Goal: Transaction & Acquisition: Purchase product/service

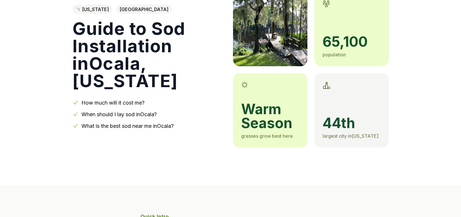
scroll to position [58, 0]
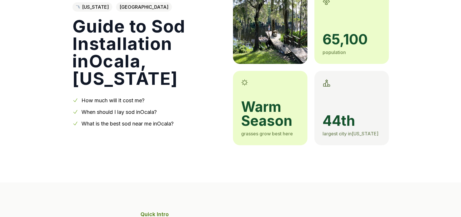
click at [133, 97] on link "How much will it cost me?" at bounding box center [112, 100] width 63 height 6
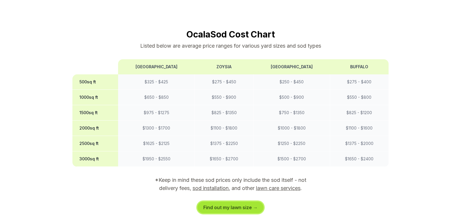
click at [242, 202] on link "Find out my lawn size →" at bounding box center [230, 208] width 66 height 12
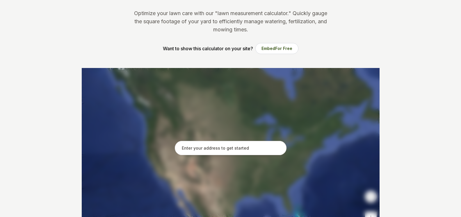
scroll to position [116, 0]
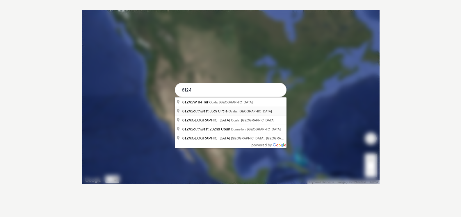
type input "[STREET_ADDRESS]"
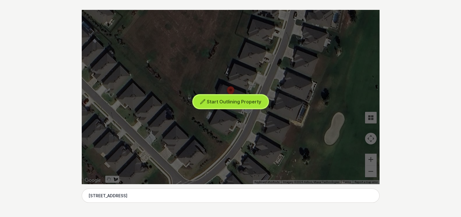
click at [232, 103] on span "Start Outlining Property" at bounding box center [234, 102] width 54 height 6
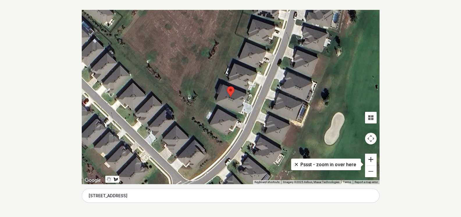
click at [373, 160] on button "Zoom in" at bounding box center [371, 160] width 12 height 12
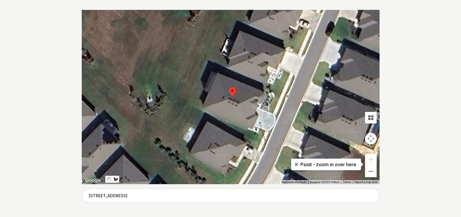
click at [276, 89] on div at bounding box center [231, 97] width 298 height 174
click at [275, 90] on div at bounding box center [231, 97] width 298 height 174
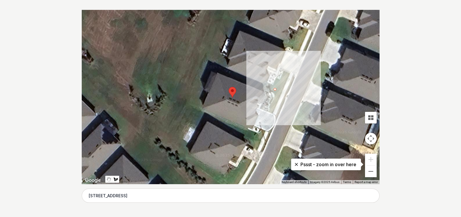
click at [282, 92] on div at bounding box center [231, 97] width 298 height 174
click at [272, 114] on div at bounding box center [231, 97] width 298 height 174
click at [267, 111] on div at bounding box center [231, 97] width 298 height 174
click at [275, 90] on div at bounding box center [231, 97] width 298 height 174
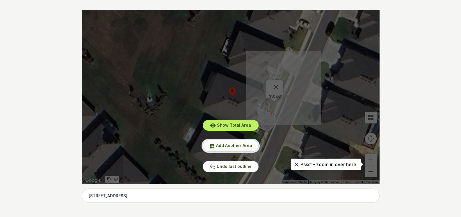
click at [248, 145] on span "Add Another Area" at bounding box center [234, 145] width 36 height 5
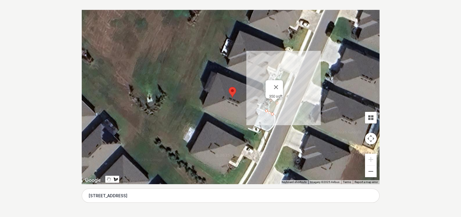
click at [276, 115] on div at bounding box center [231, 97] width 298 height 174
click at [279, 115] on div at bounding box center [231, 97] width 298 height 174
click at [287, 94] on div at bounding box center [231, 97] width 298 height 174
click at [278, 83] on button "Close" at bounding box center [276, 87] width 14 height 14
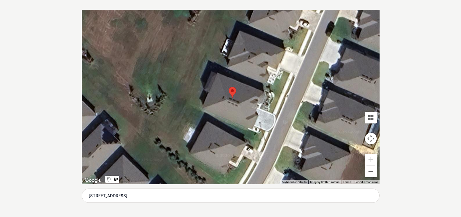
click at [285, 94] on div at bounding box center [231, 97] width 298 height 174
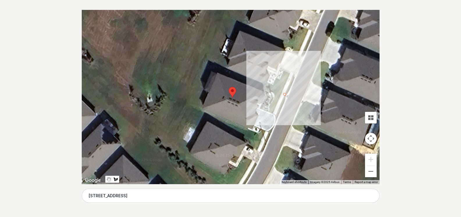
click at [276, 115] on div at bounding box center [231, 97] width 298 height 174
click at [279, 117] on div at bounding box center [231, 97] width 298 height 174
click at [287, 95] on div at bounding box center [231, 97] width 298 height 174
click at [285, 94] on div at bounding box center [231, 97] width 298 height 174
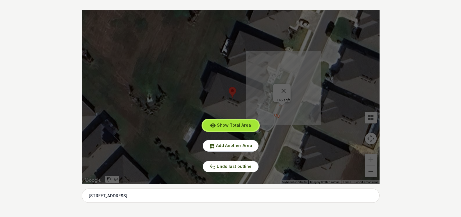
click at [236, 126] on span "Show Total Area" at bounding box center [234, 125] width 34 height 5
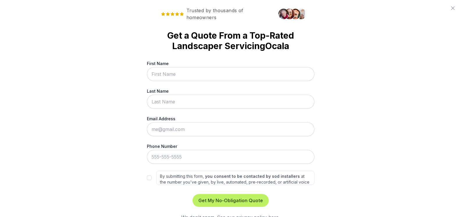
scroll to position [0, 0]
click at [455, 8] on icon at bounding box center [456, 7] width 3 height 3
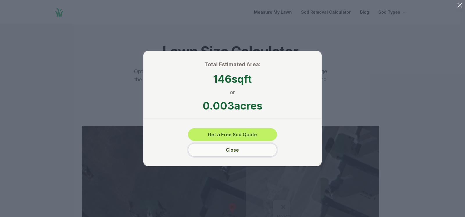
click at [243, 149] on button "Close" at bounding box center [232, 149] width 89 height 13
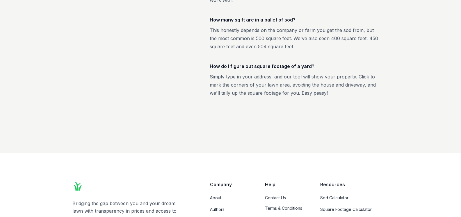
scroll to position [1134, 0]
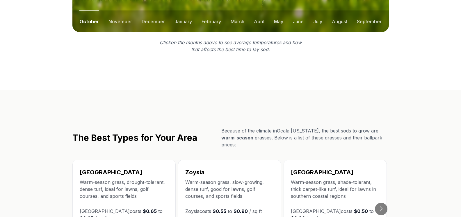
scroll to position [915, 0]
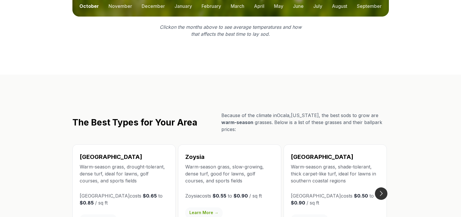
click at [384, 188] on button "Go to next slide" at bounding box center [381, 194] width 13 height 13
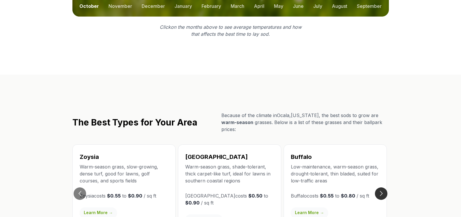
click at [384, 188] on button "Go to next slide" at bounding box center [381, 194] width 13 height 13
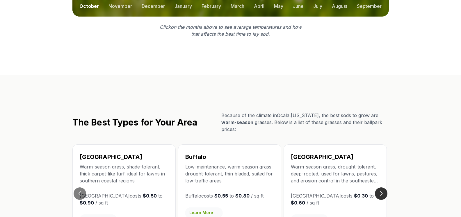
click at [384, 188] on button "Go to next slide" at bounding box center [381, 194] width 13 height 13
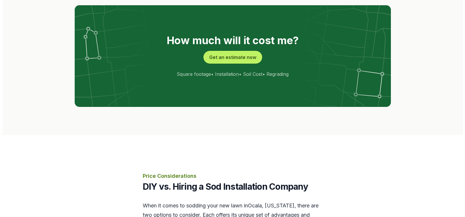
scroll to position [1119, 0]
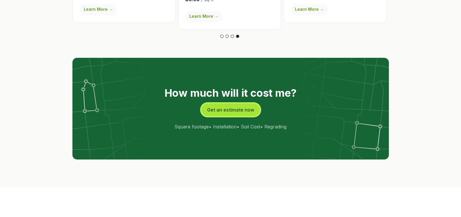
click at [231, 103] on button "Get an estimate now" at bounding box center [230, 109] width 59 height 13
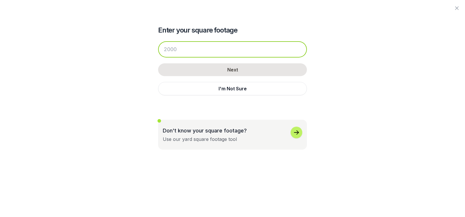
click at [240, 51] on input "number" at bounding box center [232, 49] width 149 height 16
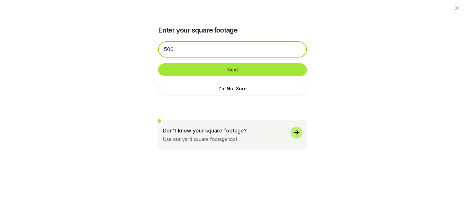
type input "500"
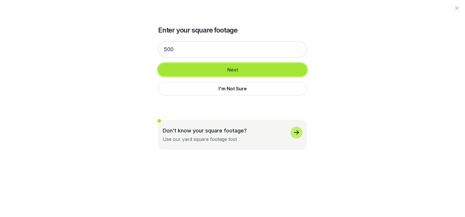
click at [240, 70] on button "Next" at bounding box center [232, 69] width 149 height 13
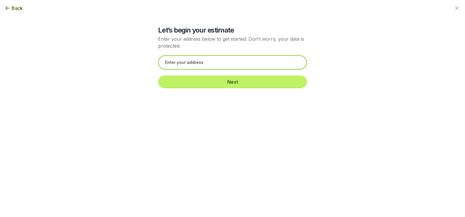
click at [239, 65] on input "text" at bounding box center [232, 62] width 149 height 15
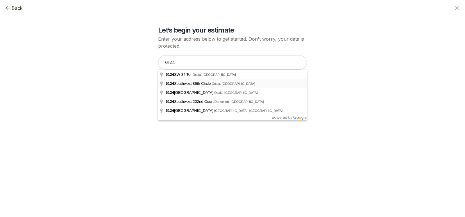
type input "[STREET_ADDRESS]"
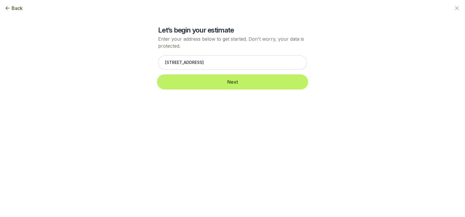
click at [227, 85] on button "Next" at bounding box center [232, 82] width 149 height 13
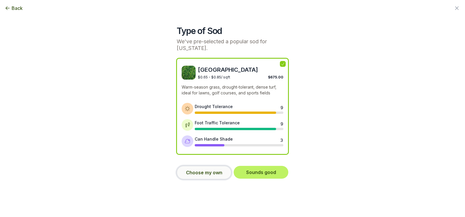
click at [216, 174] on button "Choose my own" at bounding box center [204, 172] width 55 height 13
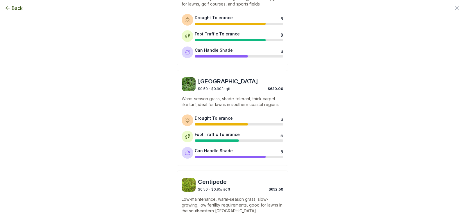
scroll to position [291, 0]
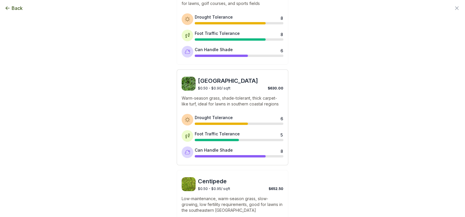
click at [220, 98] on p "Warm-season grass, shade-tolerant, thick carpet-like turf, ideal for lawns in s…" at bounding box center [233, 101] width 102 height 12
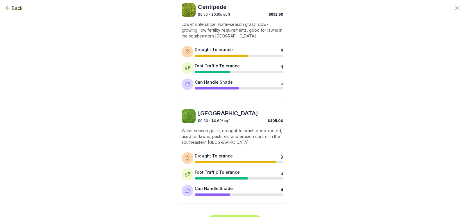
scroll to position [481, 0]
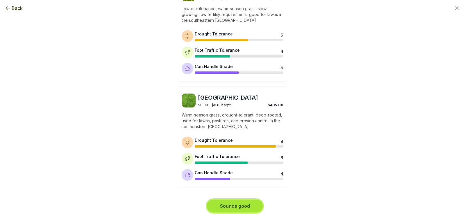
click at [250, 205] on button "Sounds good" at bounding box center [235, 206] width 56 height 13
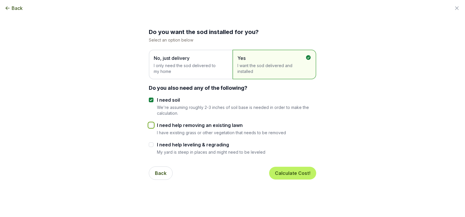
click at [149, 126] on input "I need help removing an existing lawn" at bounding box center [151, 125] width 5 height 5
checkbox input "true"
click at [281, 175] on button "Calculate Cost!" at bounding box center [292, 173] width 47 height 13
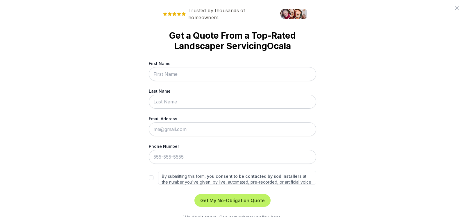
click at [455, 8] on icon at bounding box center [456, 7] width 3 height 3
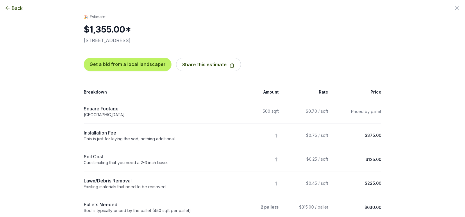
scroll to position [58, 0]
